Goal: Task Accomplishment & Management: Use online tool/utility

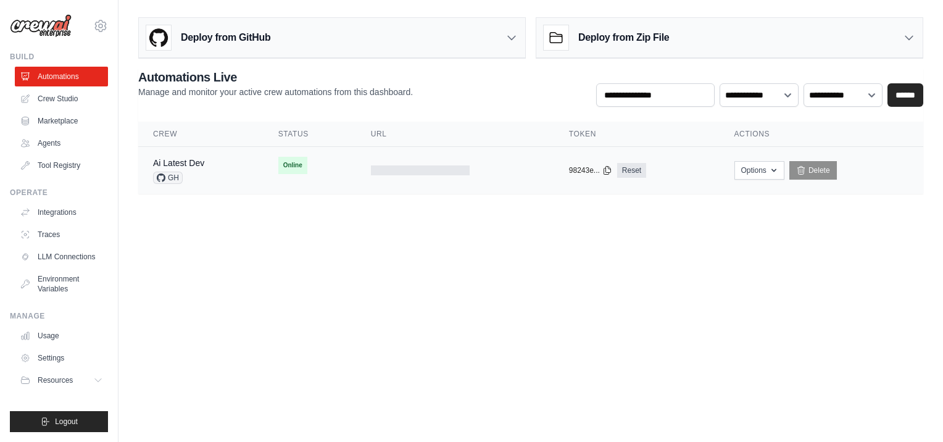
click at [228, 169] on div "Ai Latest Dev GH" at bounding box center [201, 170] width 96 height 27
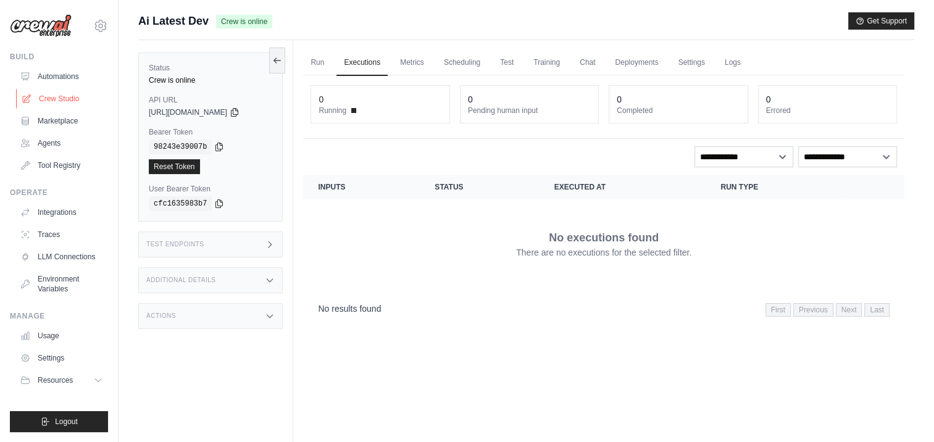
click at [65, 95] on link "Crew Studio" at bounding box center [62, 99] width 93 height 20
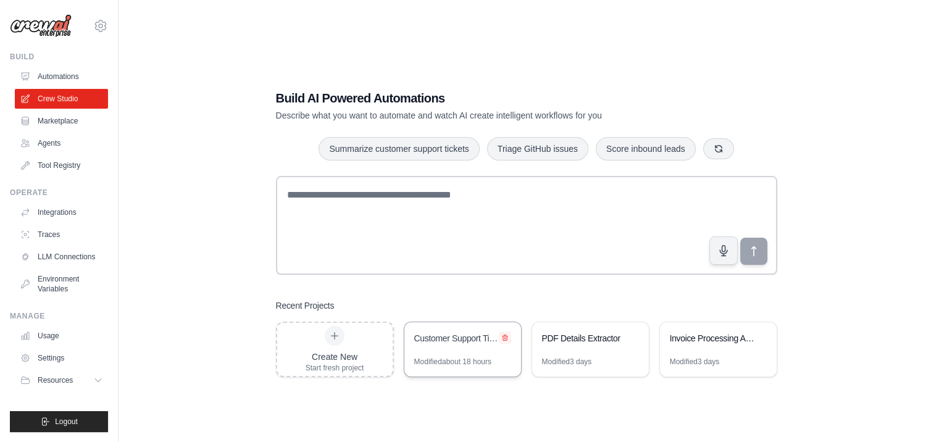
click at [503, 337] on icon at bounding box center [504, 337] width 7 height 7
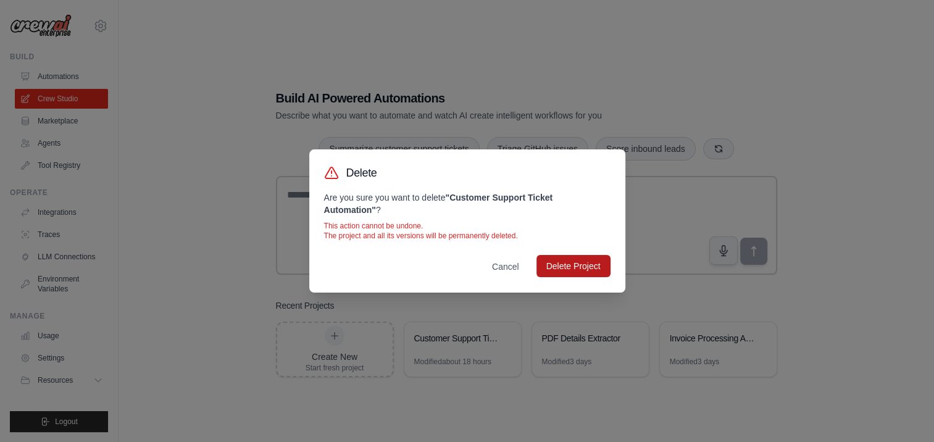
click at [577, 271] on button "Delete Project" at bounding box center [573, 266] width 74 height 22
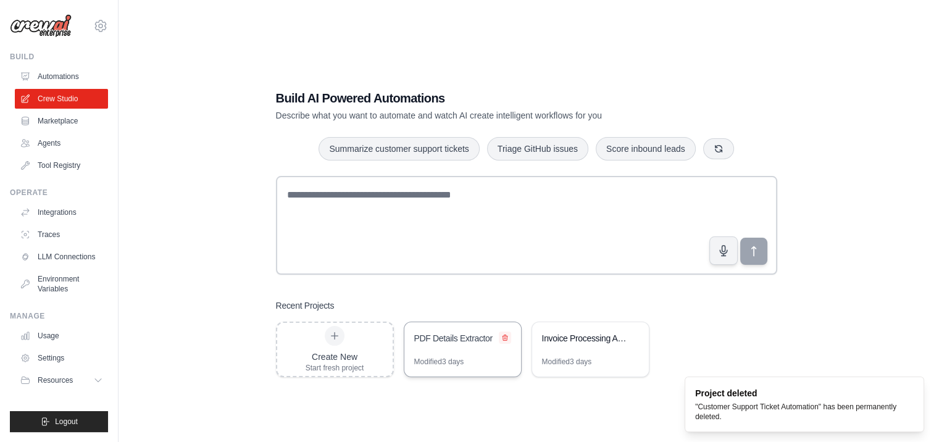
click at [502, 337] on icon at bounding box center [504, 338] width 5 height 6
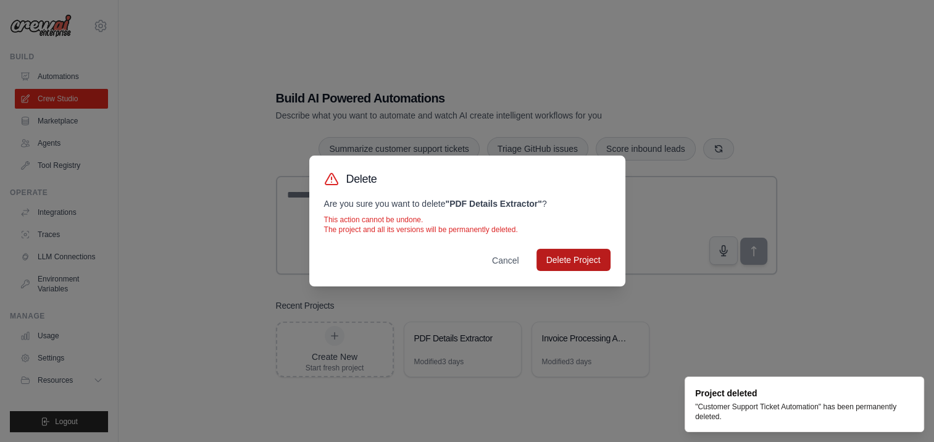
click at [561, 263] on button "Delete Project" at bounding box center [573, 260] width 74 height 22
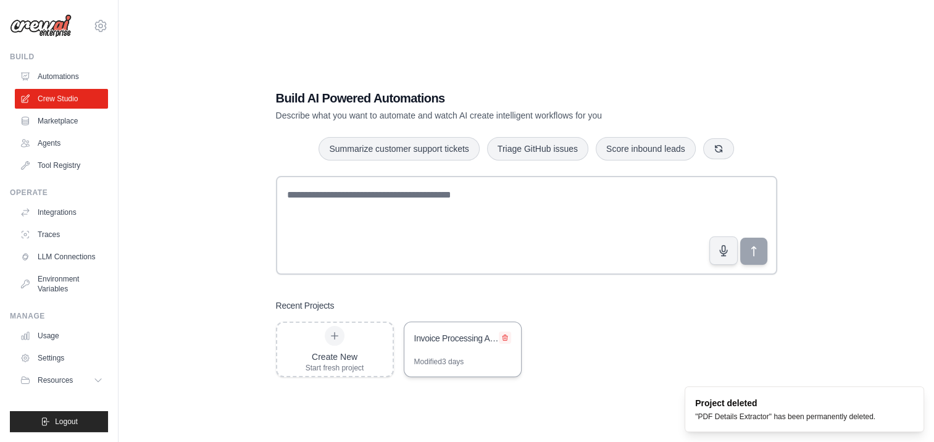
click at [505, 338] on icon at bounding box center [504, 338] width 5 height 6
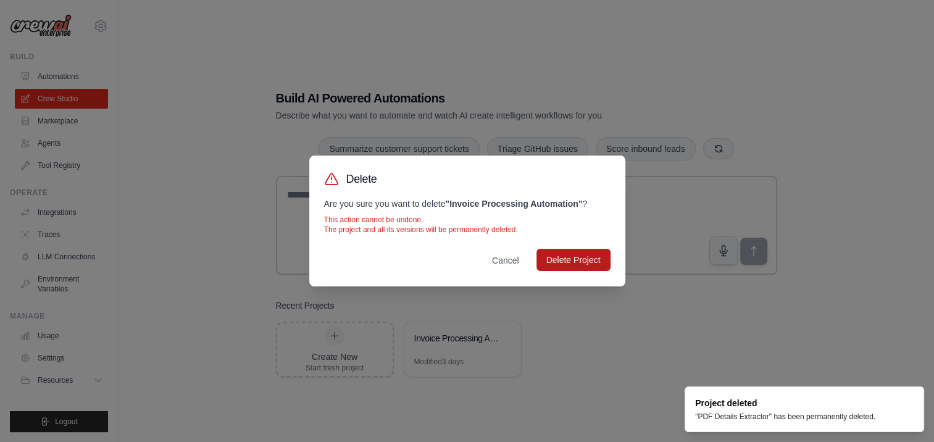
click at [563, 250] on button "Delete Project" at bounding box center [573, 260] width 74 height 22
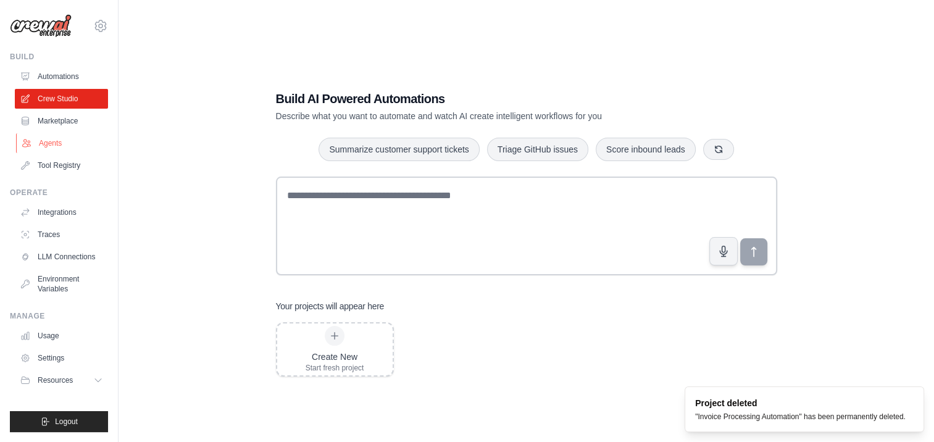
click at [36, 143] on link "Agents" at bounding box center [62, 143] width 93 height 20
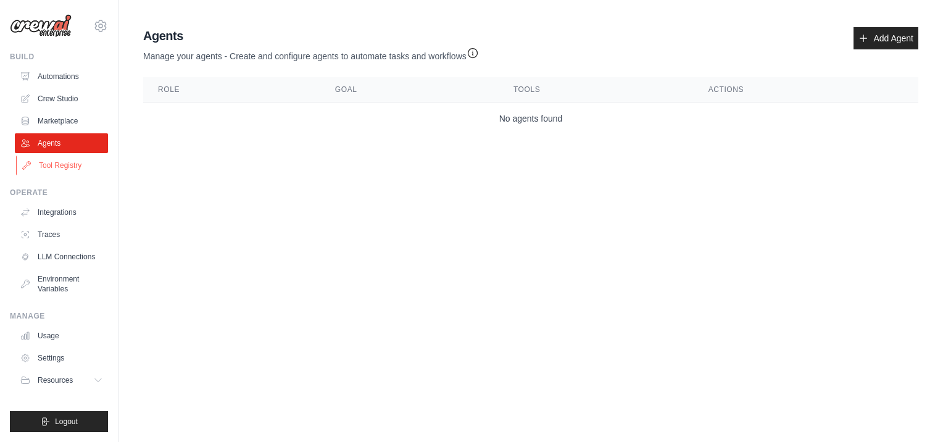
click at [72, 166] on link "Tool Registry" at bounding box center [62, 166] width 93 height 20
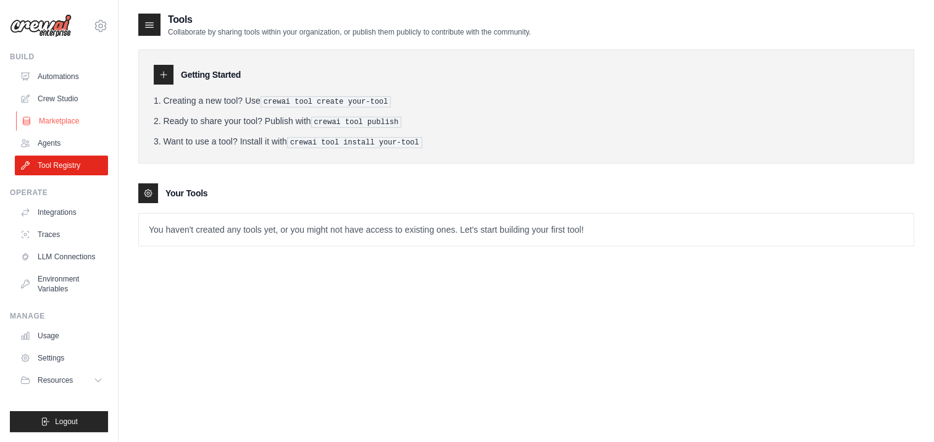
click at [72, 126] on link "Marketplace" at bounding box center [62, 121] width 93 height 20
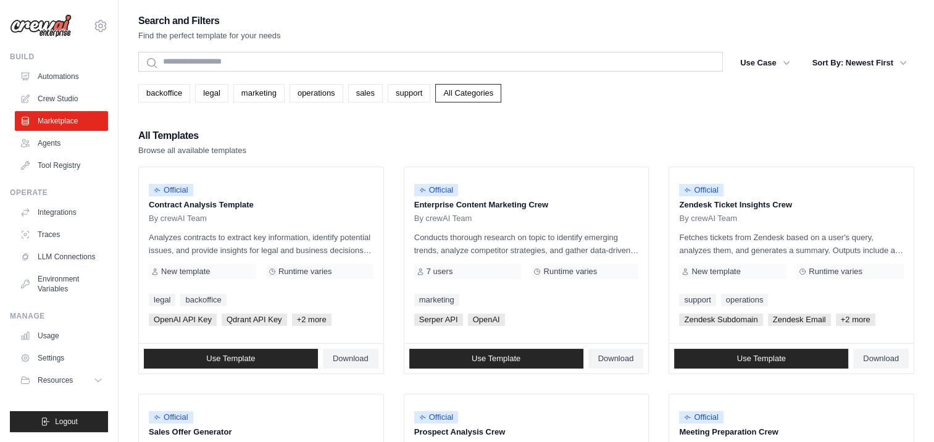
click at [60, 142] on link "Agents" at bounding box center [61, 143] width 93 height 20
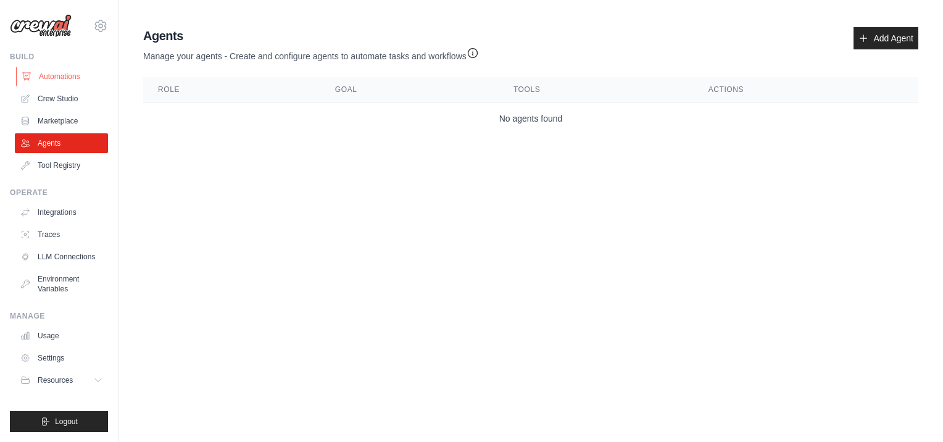
click at [59, 75] on link "Automations" at bounding box center [62, 77] width 93 height 20
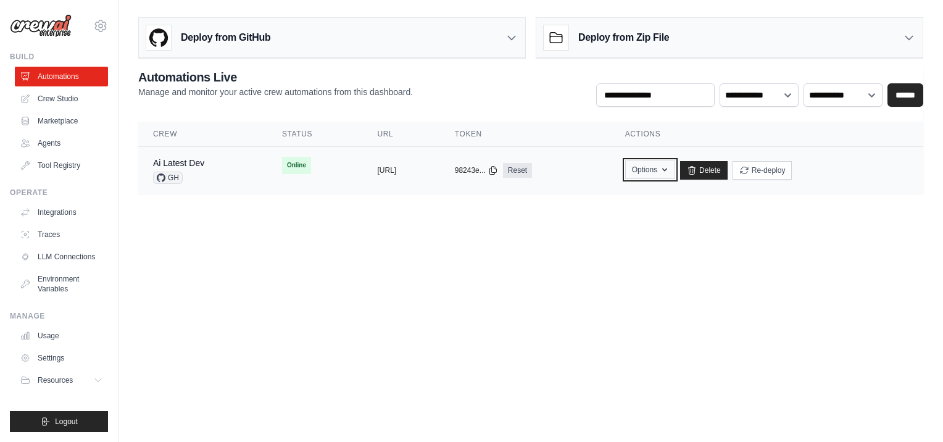
click at [670, 172] on icon "button" at bounding box center [665, 170] width 10 height 10
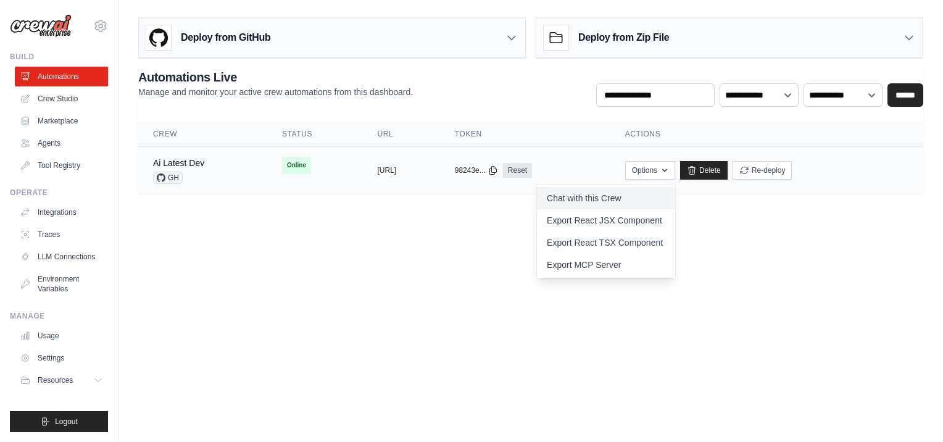
click at [652, 196] on link "Chat with this Crew" at bounding box center [606, 198] width 138 height 22
click at [319, 235] on body "jogayondev@ie.gt.com Settings Build Automations Crew Studio" at bounding box center [471, 221] width 943 height 442
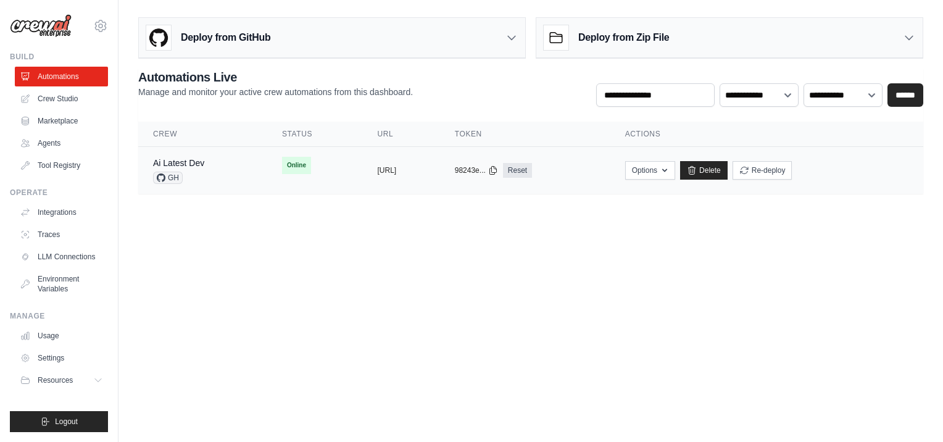
click at [713, 159] on td "Options Chat with this Crew Export React JSX Component Export React TSX Compone…" at bounding box center [766, 171] width 313 height 48
click at [411, 35] on div "Deploy from GitHub" at bounding box center [332, 38] width 386 height 40
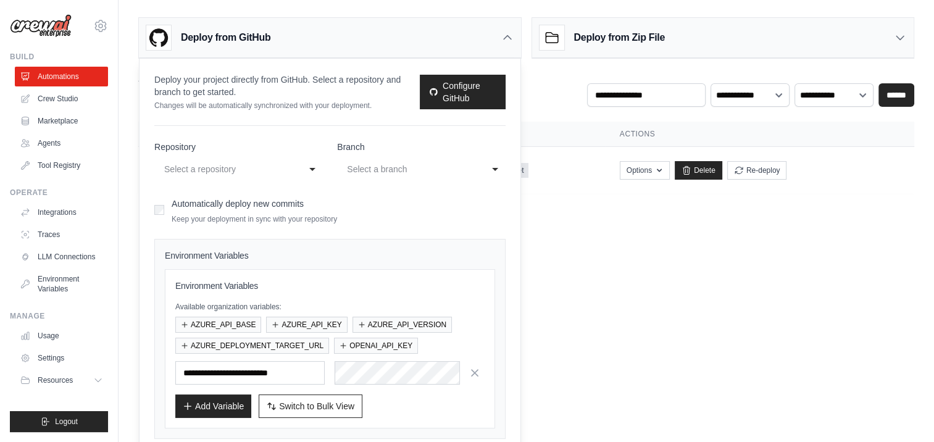
click at [652, 278] on body "jogayondev@ie.gt.com Settings Build Automations Crew Studio" at bounding box center [467, 221] width 934 height 442
click at [59, 164] on link "Tool Registry" at bounding box center [62, 166] width 93 height 20
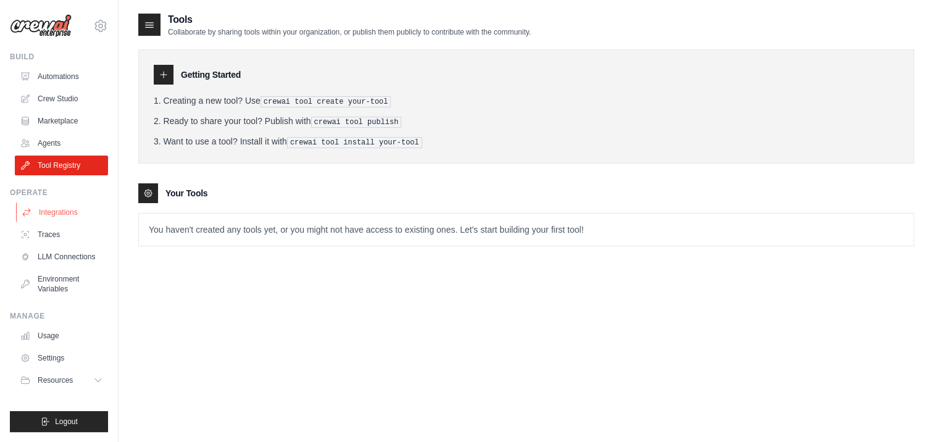
click at [50, 215] on link "Integrations" at bounding box center [62, 212] width 93 height 20
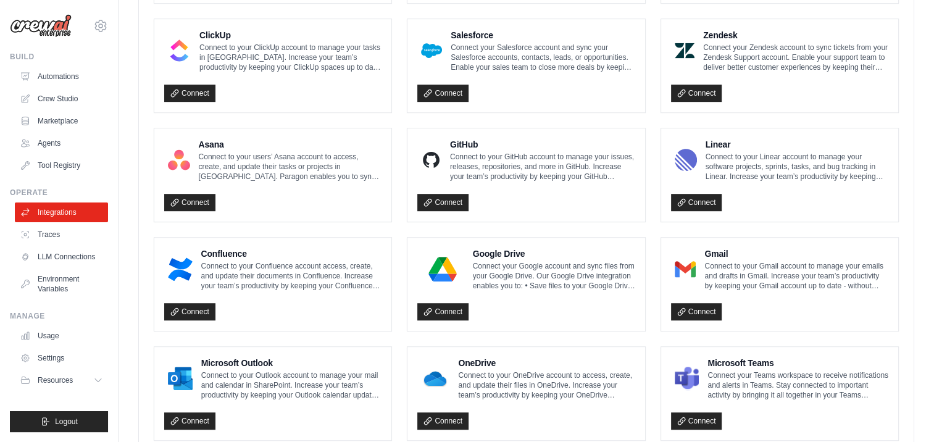
scroll to position [716, 0]
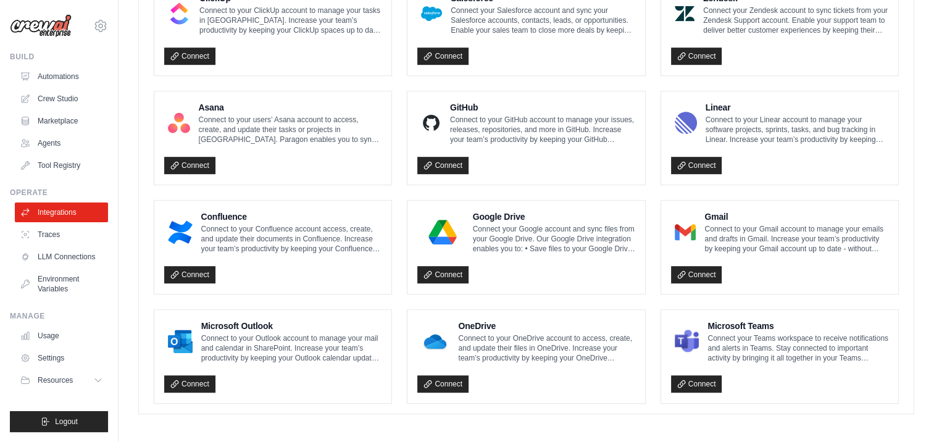
click at [197, 385] on link "Connect" at bounding box center [189, 383] width 51 height 17
click at [696, 272] on link "Connect" at bounding box center [696, 274] width 51 height 17
click at [694, 273] on link "Connect" at bounding box center [696, 274] width 51 height 17
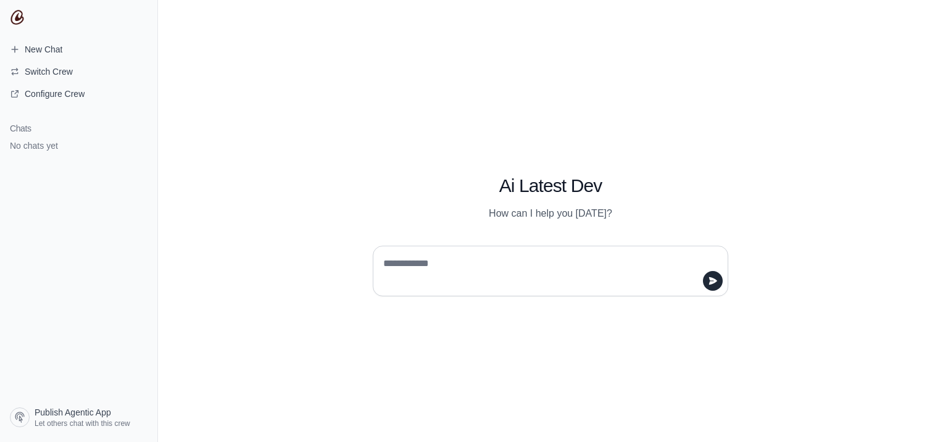
click at [516, 265] on textarea at bounding box center [547, 271] width 332 height 35
type textarea "**********"
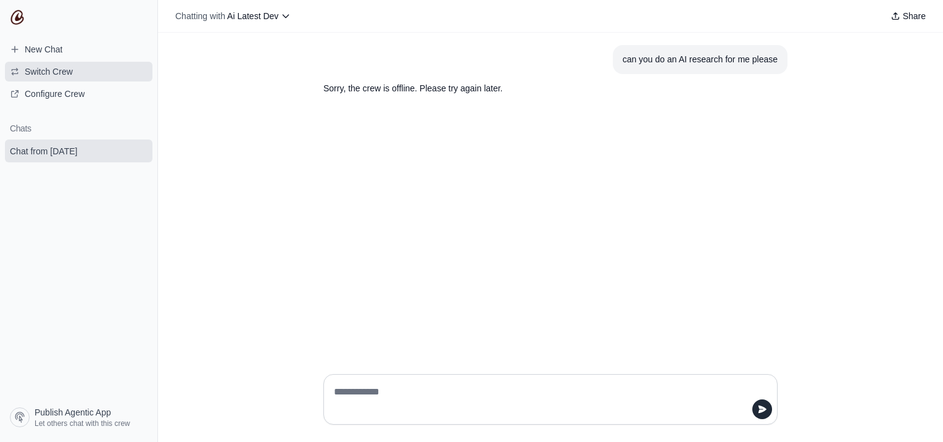
click at [54, 74] on span "Switch Crew" at bounding box center [49, 71] width 48 height 12
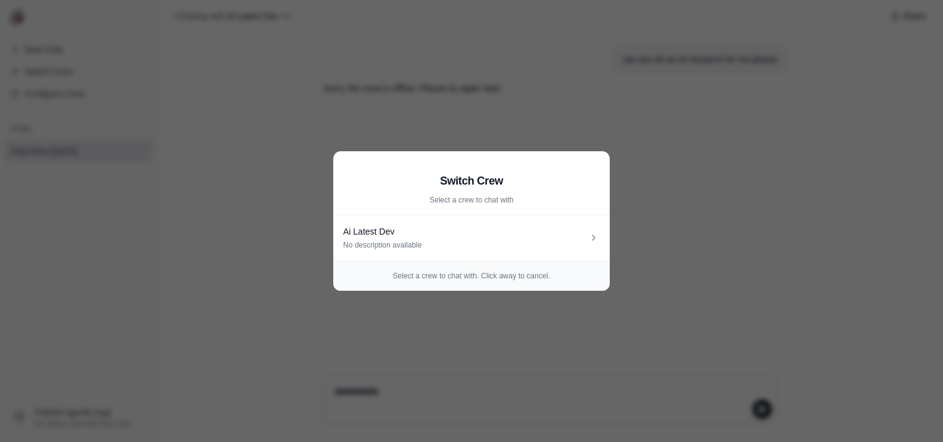
click at [269, 200] on aside "Switch Crew Select a crew to chat with Ai Latest Dev No description available S…" at bounding box center [471, 221] width 943 height 442
